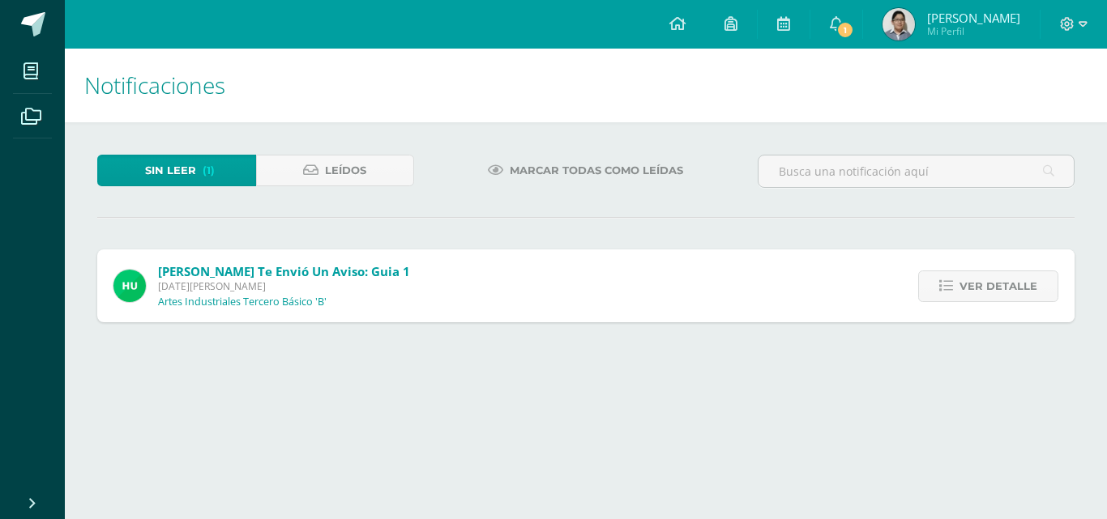
click at [962, 309] on div "Ver detalle" at bounding box center [983, 285] width 181 height 73
click at [961, 262] on div "Ver detalle" at bounding box center [983, 285] width 181 height 73
click at [967, 280] on span "Ver detalle" at bounding box center [998, 286] width 78 height 30
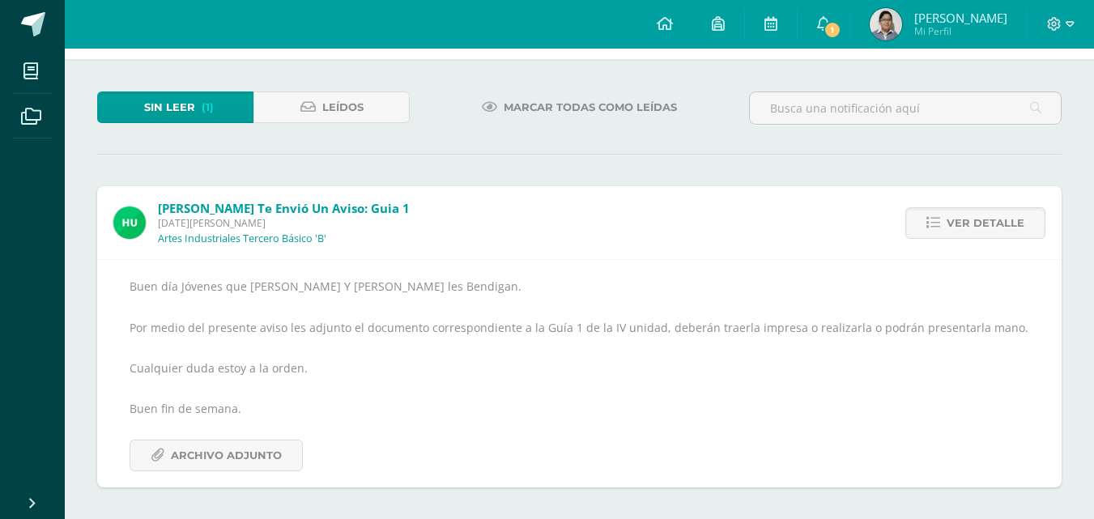
scroll to position [64, 0]
click at [251, 451] on span "Archivo Adjunto" at bounding box center [226, 455] width 111 height 30
click at [272, 103] on link "Leídos" at bounding box center [332, 107] width 156 height 32
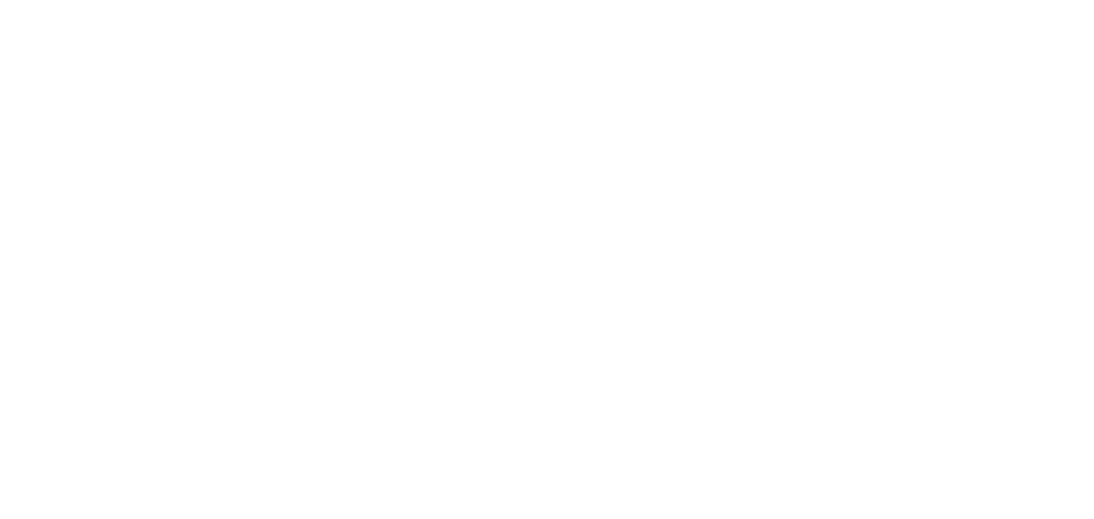
click at [0, 0] on html at bounding box center [0, 0] width 0 height 0
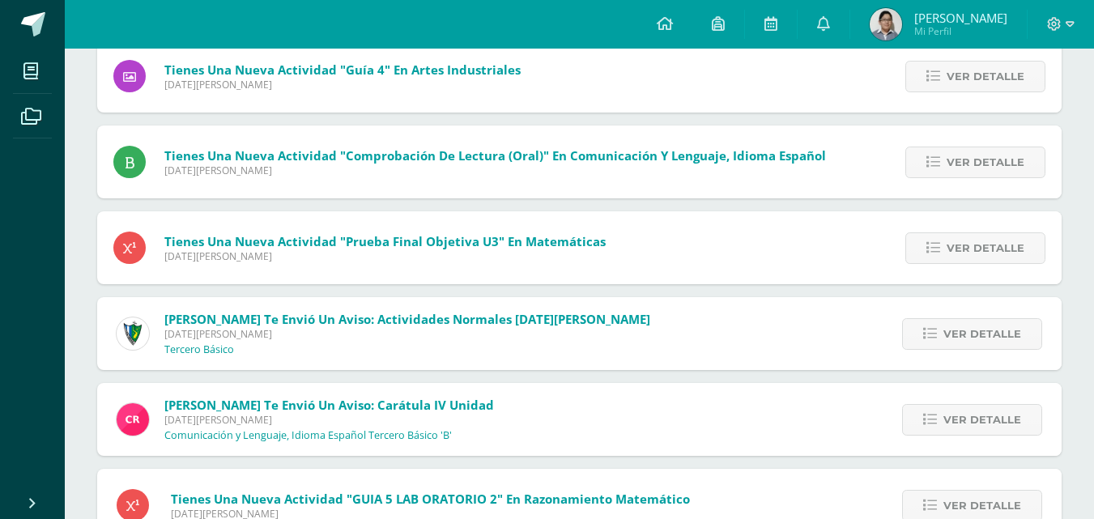
scroll to position [825, 0]
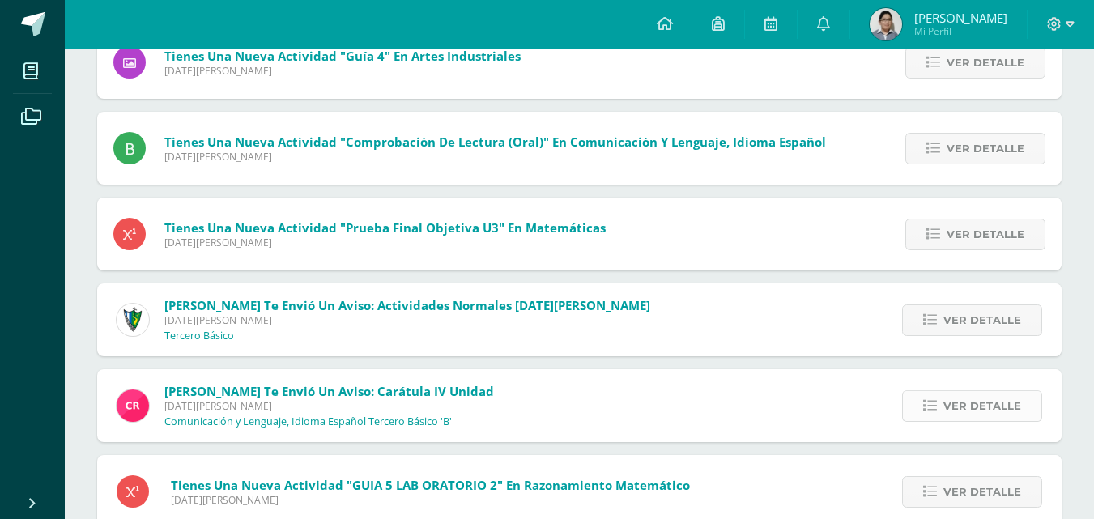
click at [977, 406] on span "Ver detalle" at bounding box center [983, 406] width 78 height 30
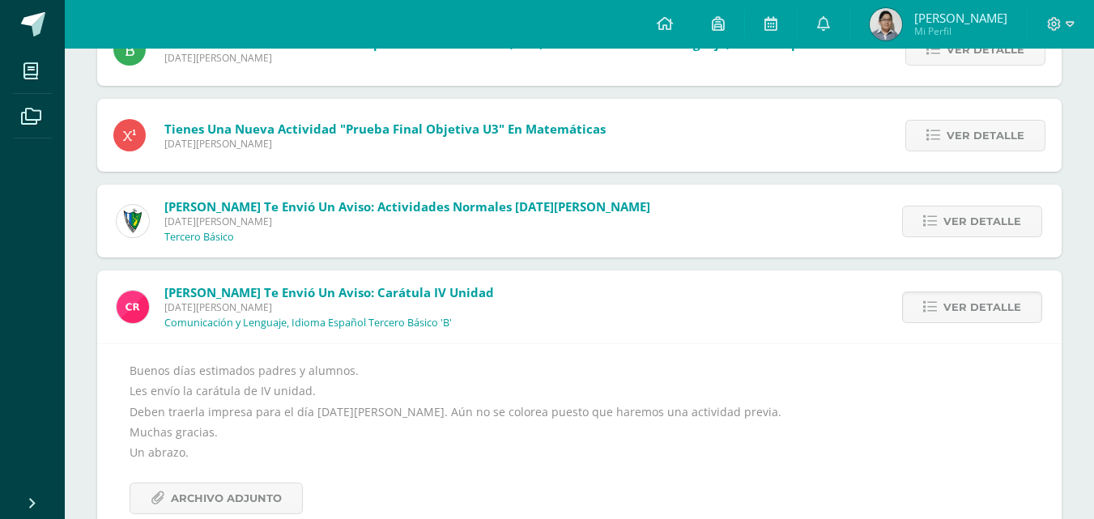
scroll to position [1068, 0]
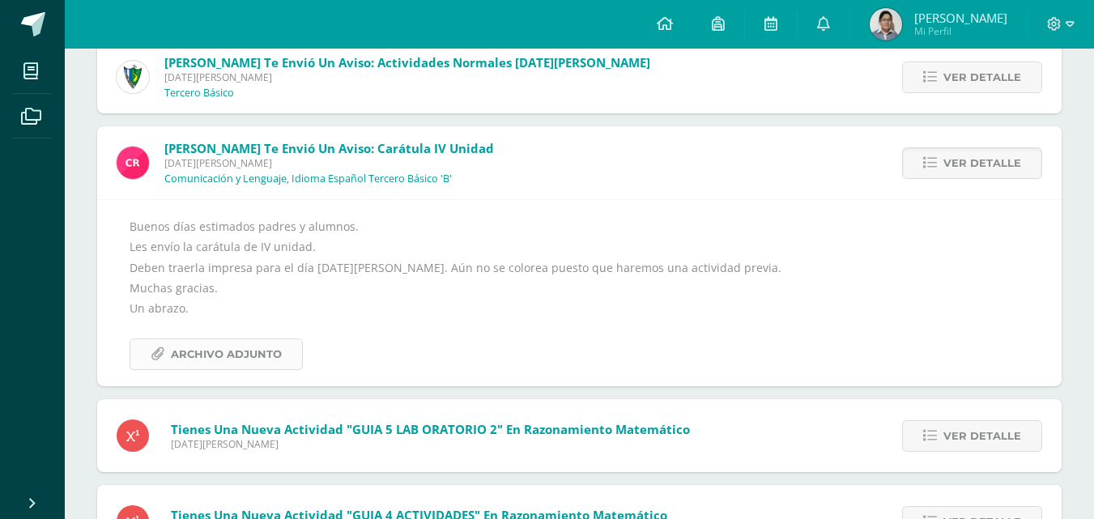
click at [213, 349] on span "Archivo Adjunto" at bounding box center [226, 354] width 111 height 30
